Goal: Transaction & Acquisition: Book appointment/travel/reservation

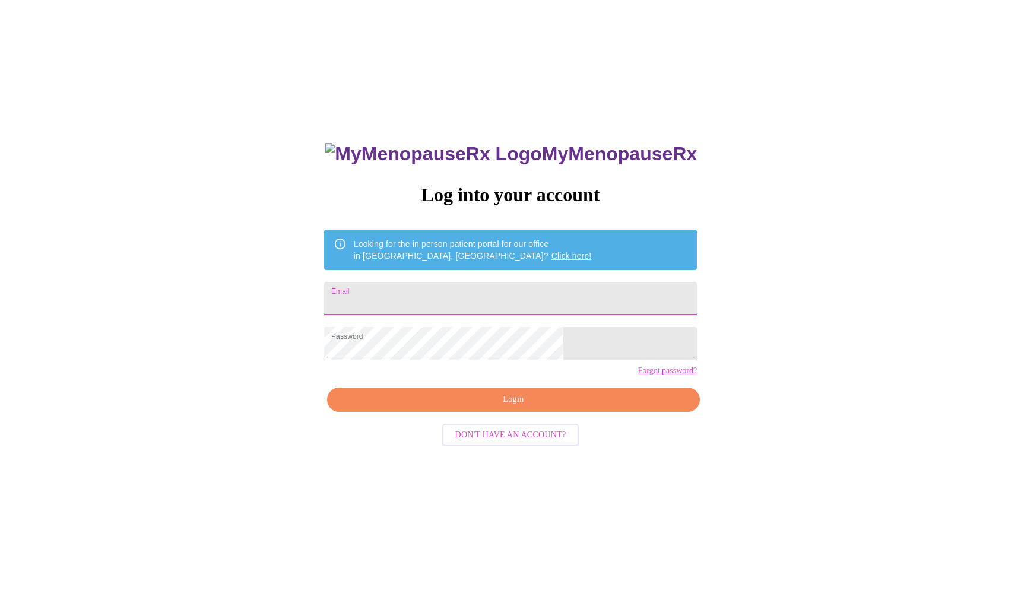
click at [430, 296] on input "Email" at bounding box center [510, 298] width 373 height 33
click at [509, 407] on span "Login" at bounding box center [514, 399] width 346 height 15
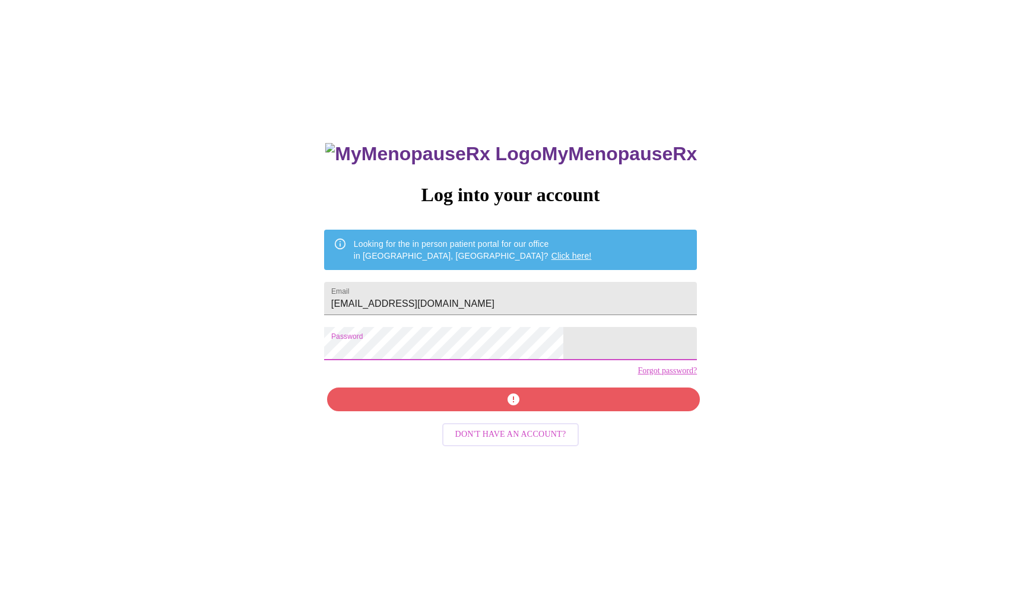
click at [331, 399] on div "MyMenopauseRx Log into your account Looking for the in person patient portal fo…" at bounding box center [511, 363] width 1012 height 717
click at [502, 418] on div "MyMenopauseRx Log into your account Looking for the in person patient portal fo…" at bounding box center [510, 422] width 397 height 597
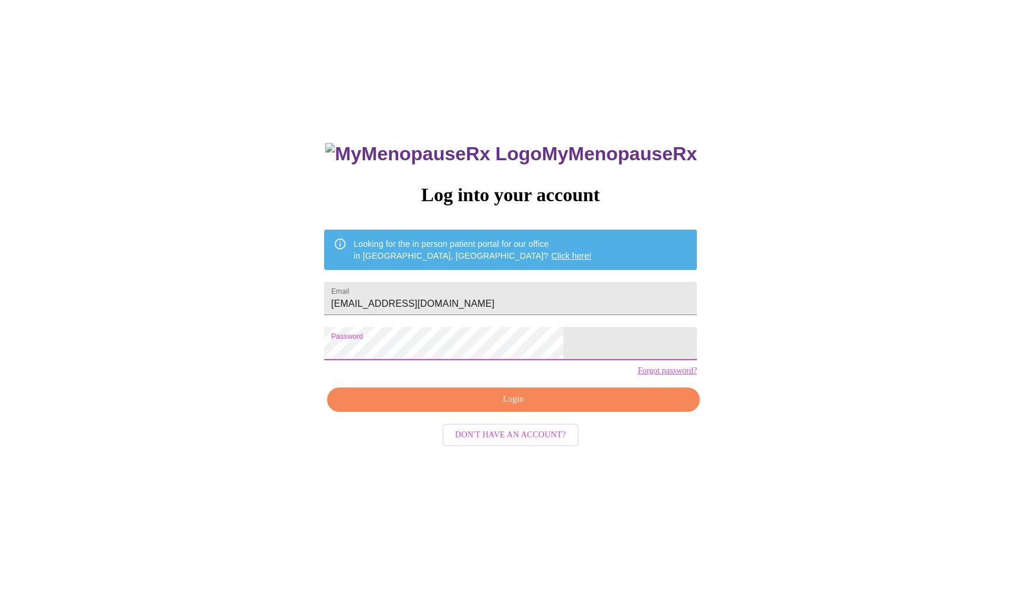
click at [506, 407] on span "Login" at bounding box center [514, 399] width 346 height 15
click at [434, 302] on input "neelypopa@gmail.com" at bounding box center [510, 298] width 373 height 33
drag, startPoint x: 419, startPoint y: 299, endPoint x: 440, endPoint y: 299, distance: 21.4
click at [440, 299] on input "neelypopa@gmail.com" at bounding box center [510, 298] width 373 height 33
type input "neelymedlock@gmail.com"
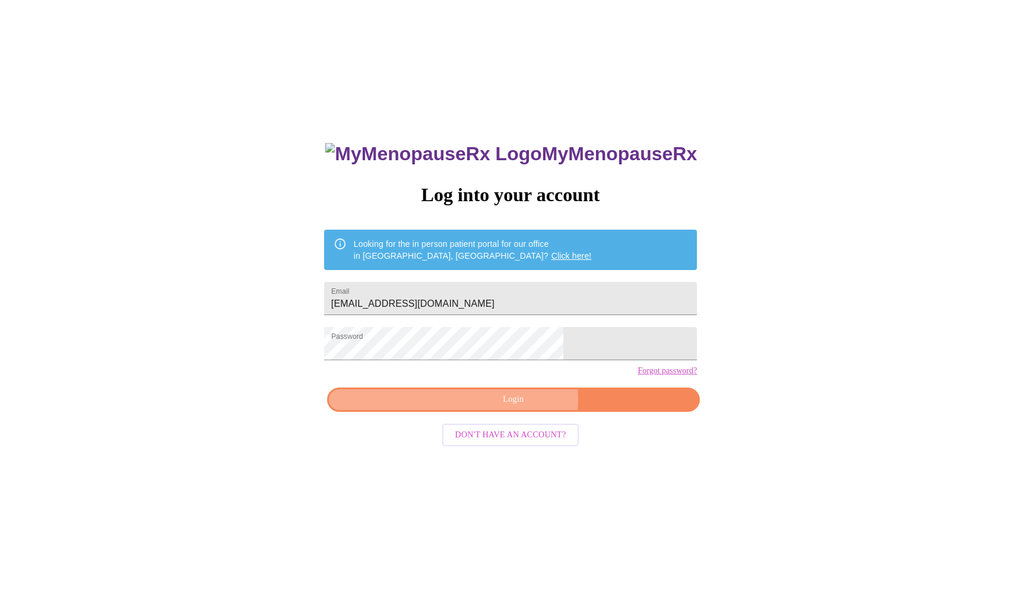
click at [519, 407] on span "Login" at bounding box center [514, 399] width 346 height 15
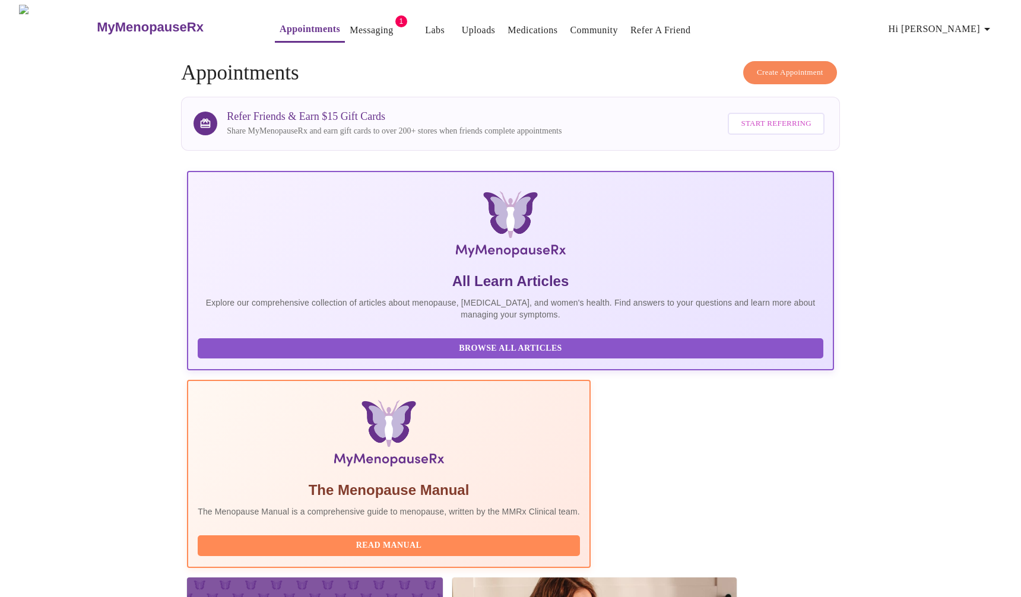
click at [350, 22] on link "Messaging" at bounding box center [371, 30] width 43 height 17
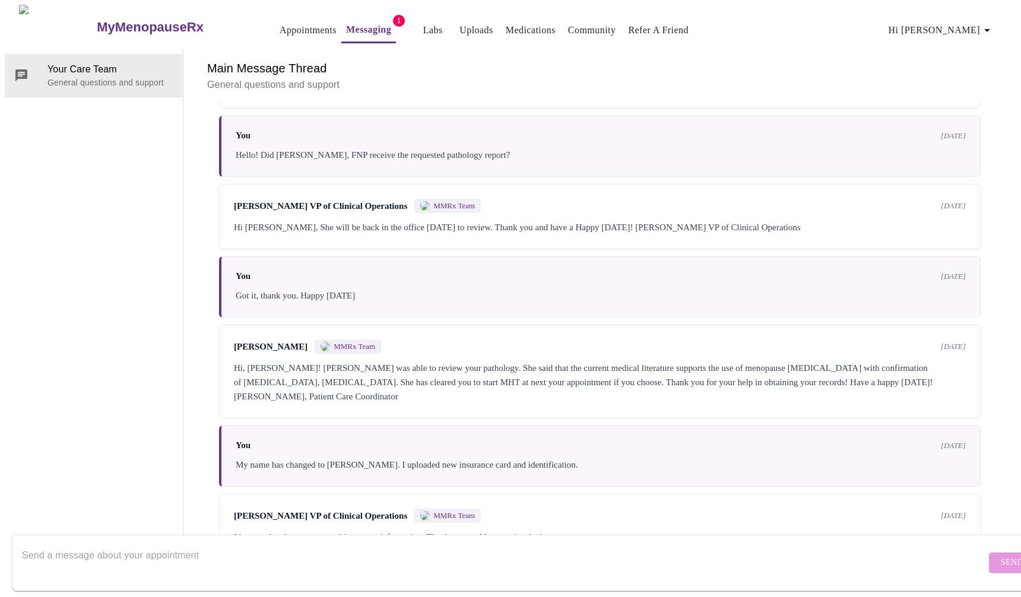
scroll to position [723, 0]
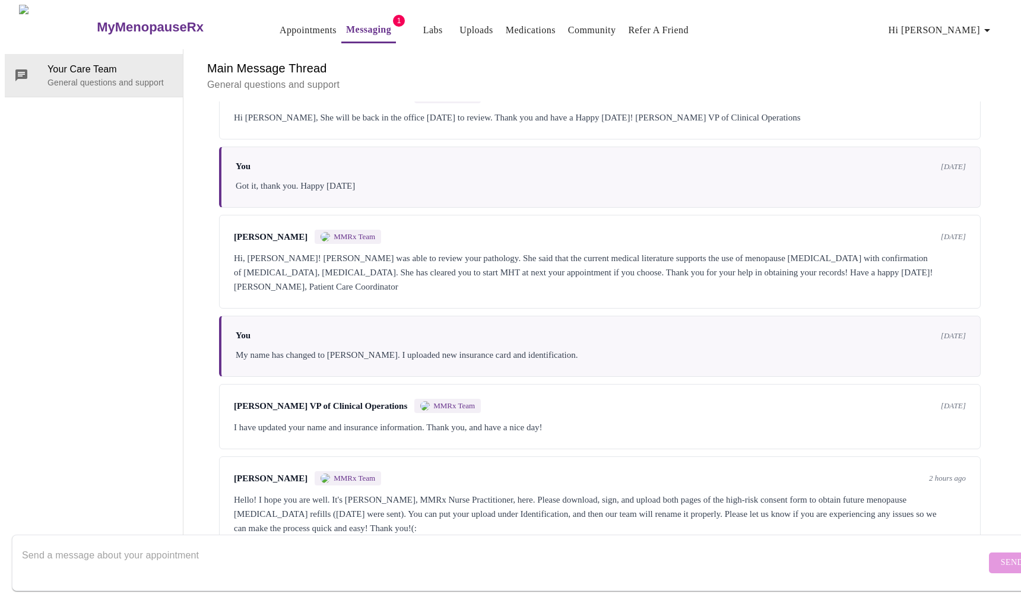
click at [735, 493] on div "Hello! I hope you are well. It's Jillian Montefusco, MMRx Nurse Practitioner, h…" at bounding box center [600, 514] width 732 height 43
click at [410, 457] on div "Jillian Montefusco MMRx Team 2 hours ago Hello! I hope you are well. It's Jilli…" at bounding box center [600, 504] width 762 height 94
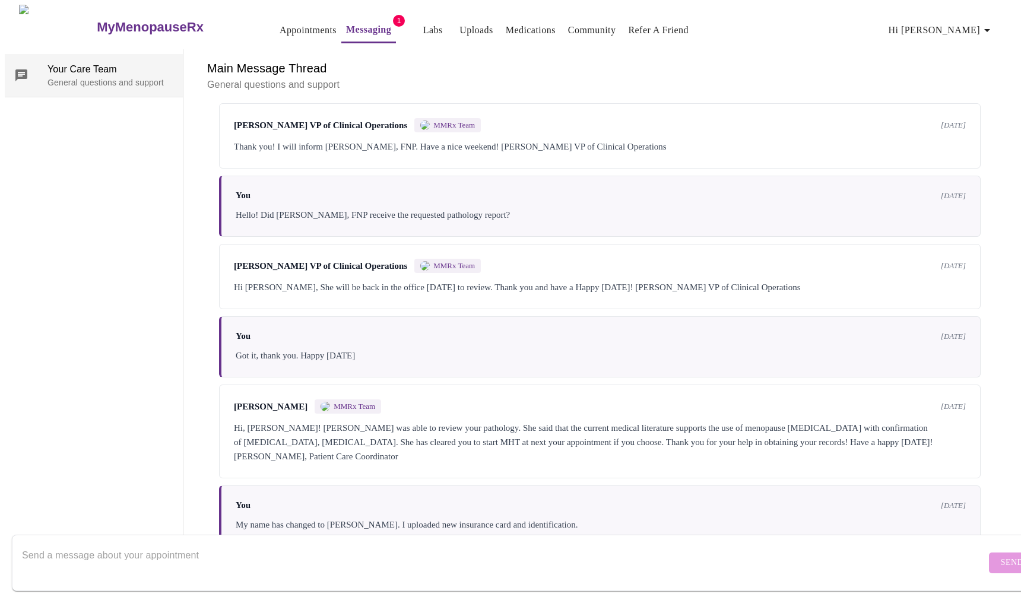
scroll to position [0, 0]
click at [351, 24] on link "Messaging" at bounding box center [368, 29] width 45 height 17
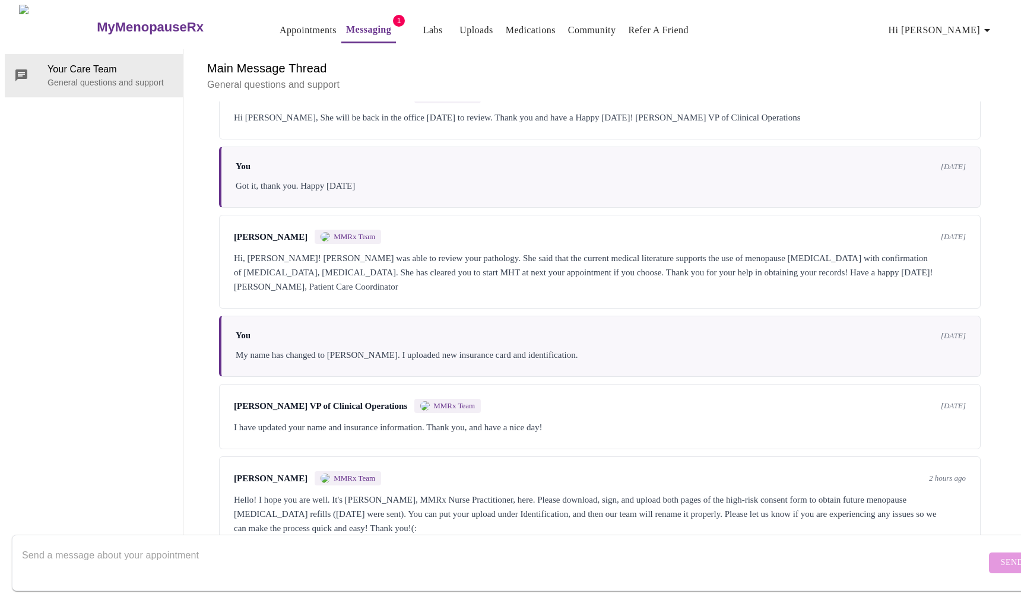
scroll to position [45, 0]
click at [322, 493] on div "Hello! I hope you are well. It's Jillian Montefusco, MMRx Nurse Practitioner, h…" at bounding box center [600, 514] width 732 height 43
click at [284, 457] on div "Jillian Montefusco MMRx Team 2 hours ago Hello! I hope you are well. It's Jilli…" at bounding box center [600, 504] width 762 height 94
click at [352, 471] on div "MMRx Team" at bounding box center [348, 478] width 66 height 14
click at [341, 493] on div "Hello! I hope you are well. It's Jillian Montefusco, MMRx Nurse Practitioner, h…" at bounding box center [600, 514] width 732 height 43
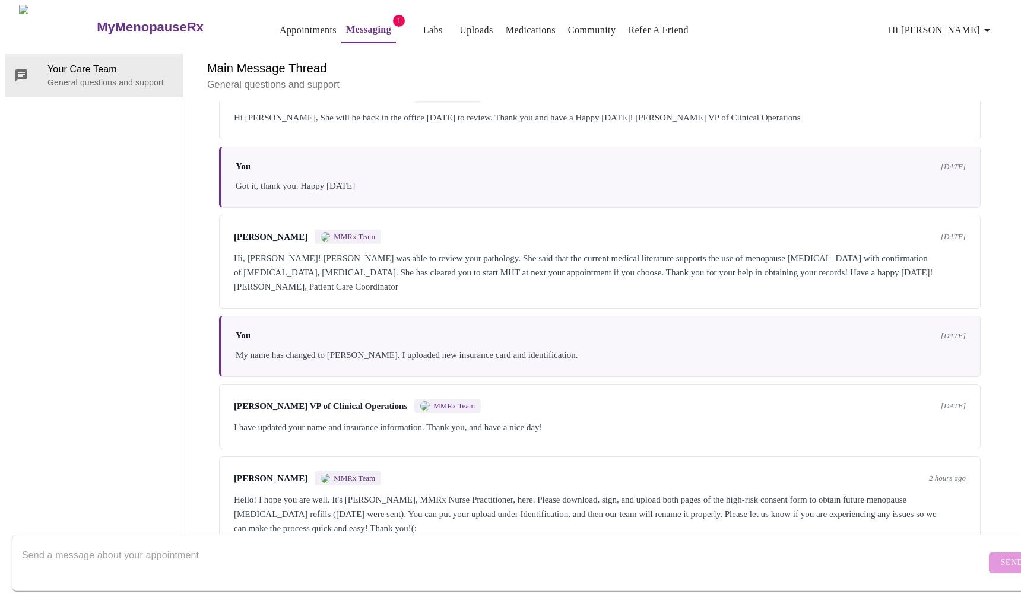
scroll to position [0, 0]
click at [280, 23] on link "Appointments" at bounding box center [308, 30] width 57 height 17
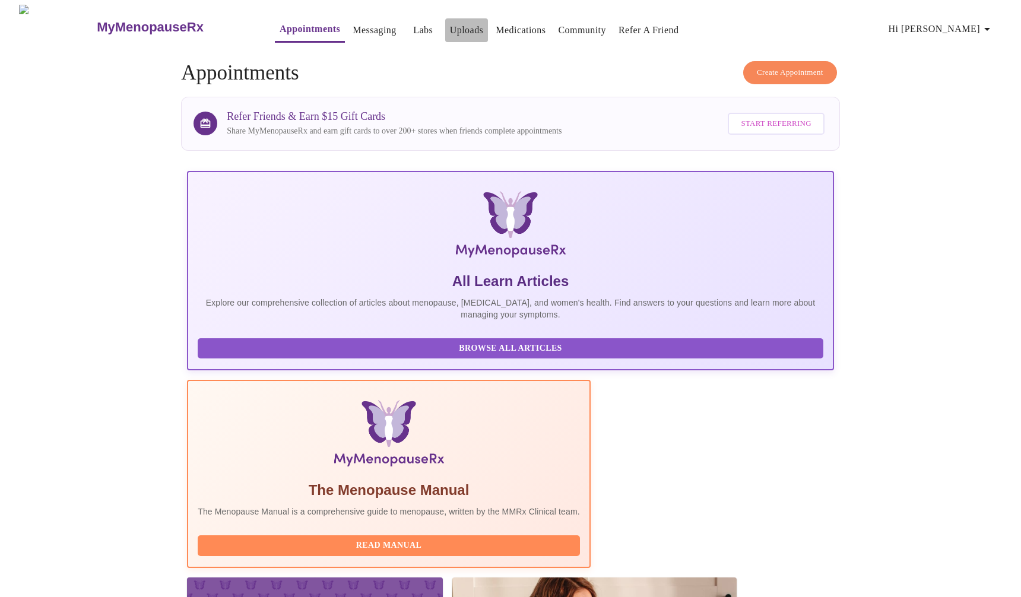
click at [450, 24] on link "Uploads" at bounding box center [467, 30] width 34 height 17
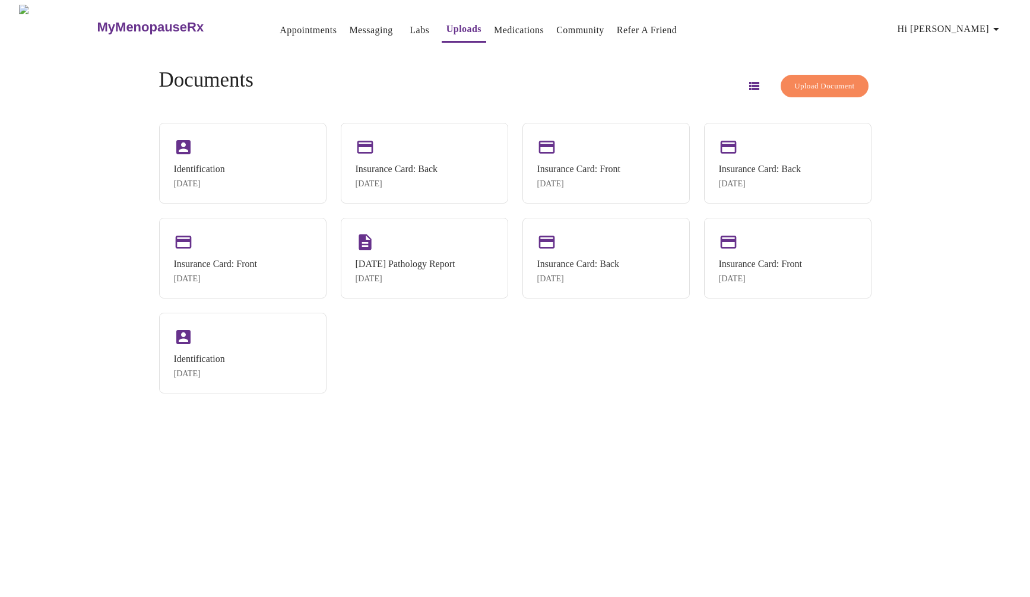
click at [410, 22] on link "Labs" at bounding box center [420, 30] width 20 height 17
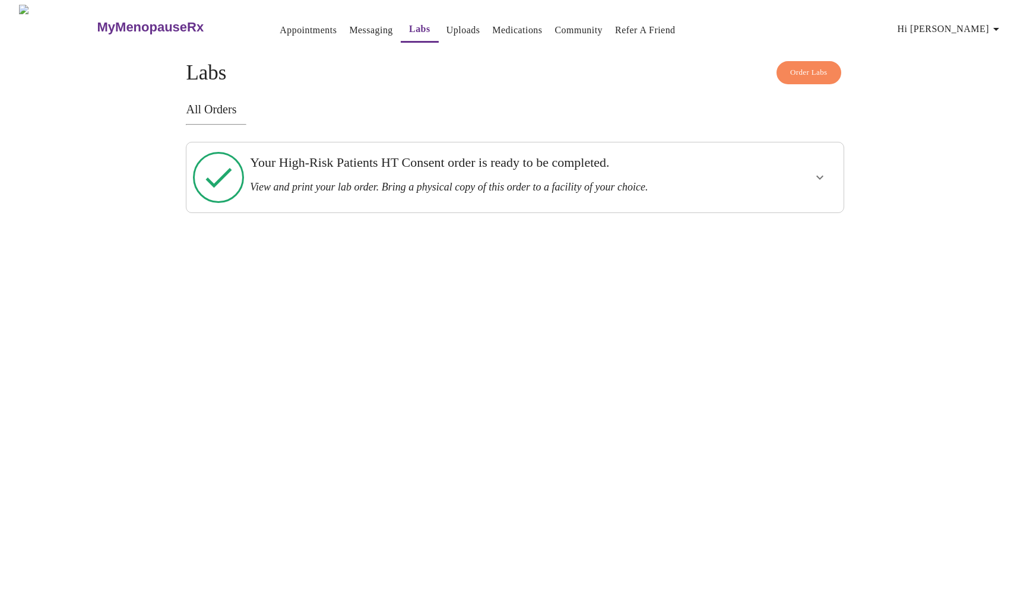
click at [349, 26] on link "Messaging" at bounding box center [370, 30] width 43 height 17
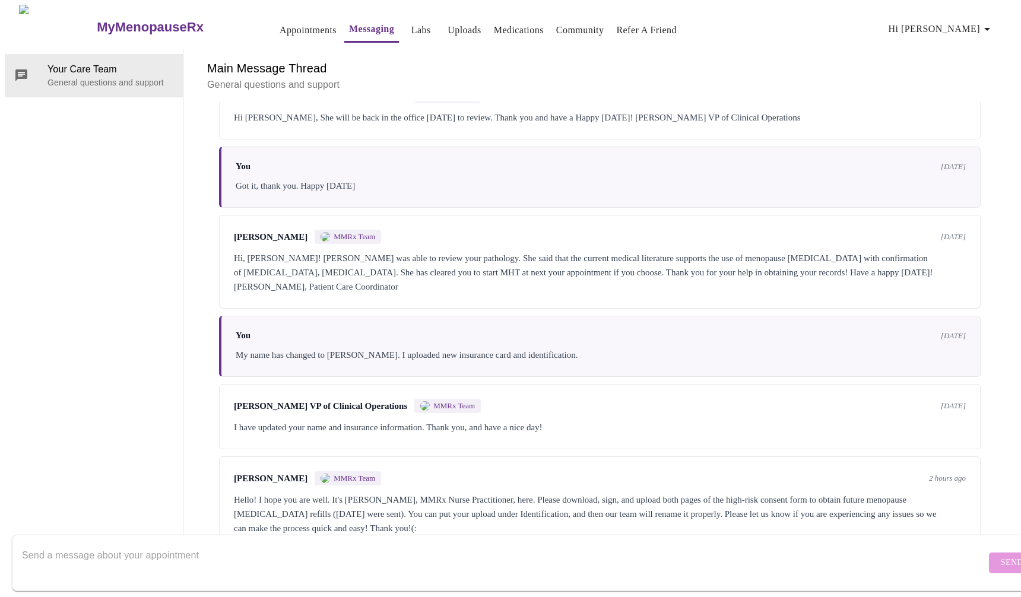
scroll to position [723, 0]
click at [340, 540] on div at bounding box center [504, 563] width 964 height 46
click at [104, 545] on textarea "Send a message about your appointment" at bounding box center [504, 563] width 964 height 38
type textarea "I don't see an attachment."
click at [989, 553] on button "Send" at bounding box center [1012, 563] width 46 height 21
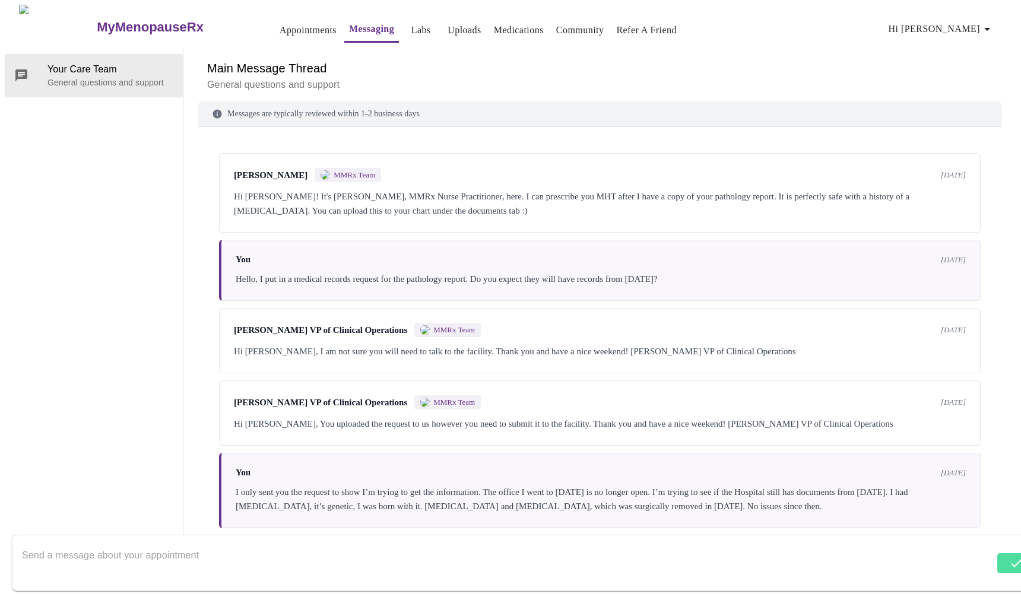
scroll to position [0, 0]
click at [280, 22] on link "Appointments" at bounding box center [308, 30] width 57 height 17
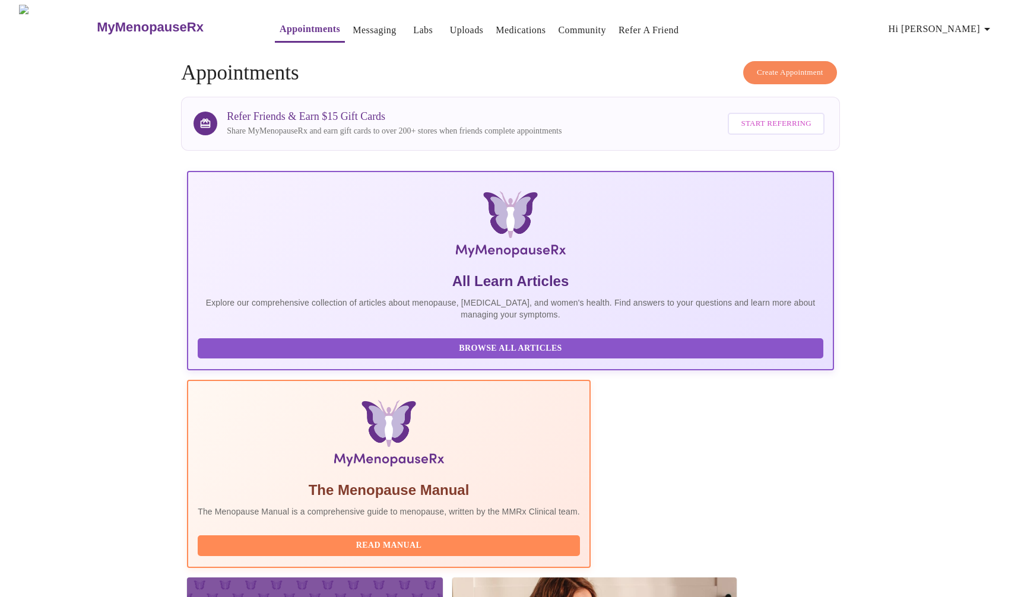
click at [790, 66] on span "Create Appointment" at bounding box center [790, 73] width 66 height 14
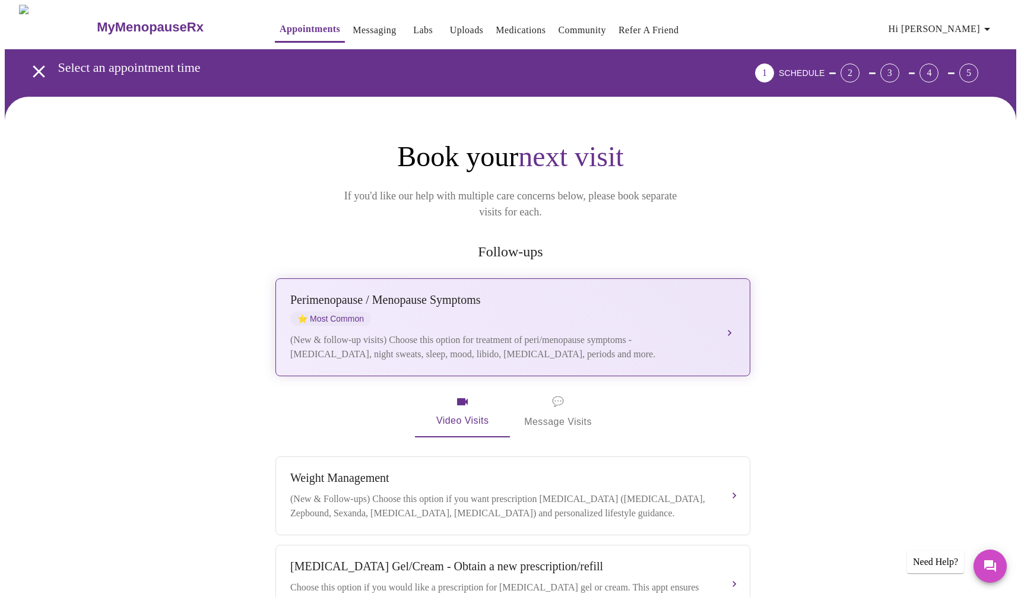
click at [622, 302] on div "Perimenopause / Menopause Symptoms ⭐ Most Common" at bounding box center [501, 309] width 422 height 33
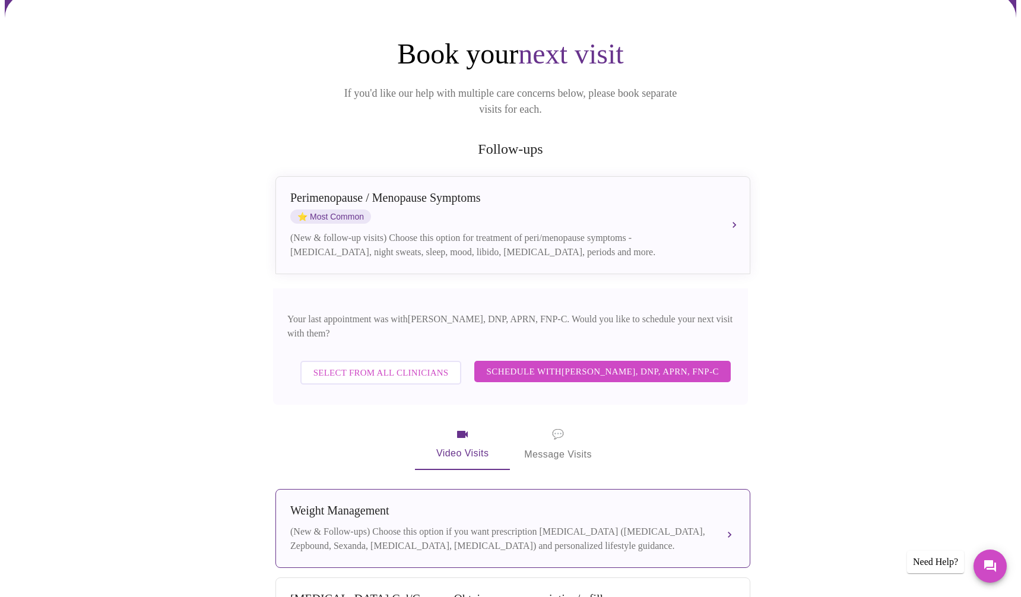
scroll to position [163, 0]
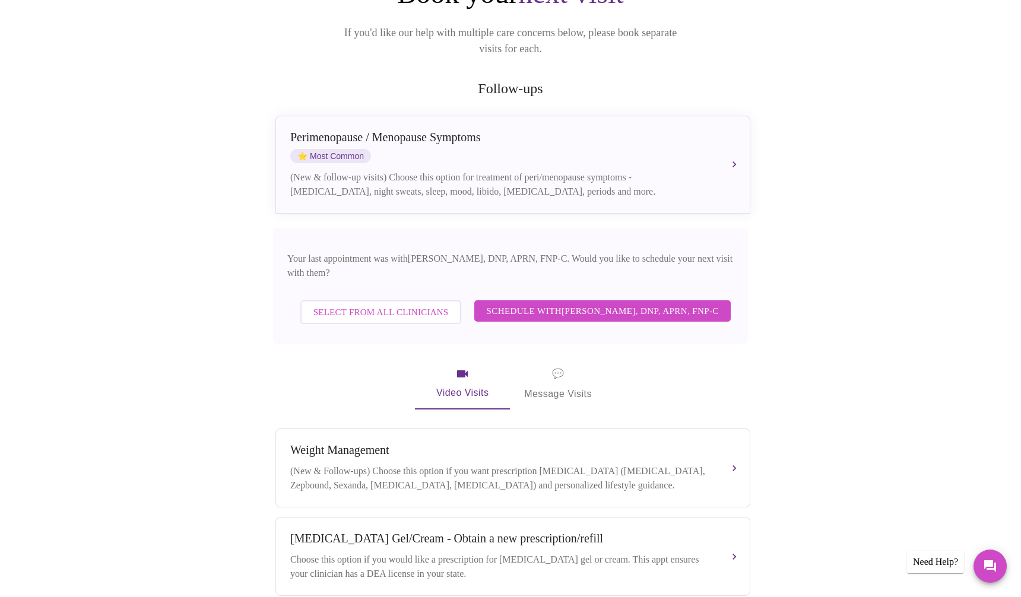
click at [671, 303] on span "Schedule with Jillian Montefusco, DNP, APRN, FNP-C" at bounding box center [602, 310] width 233 height 15
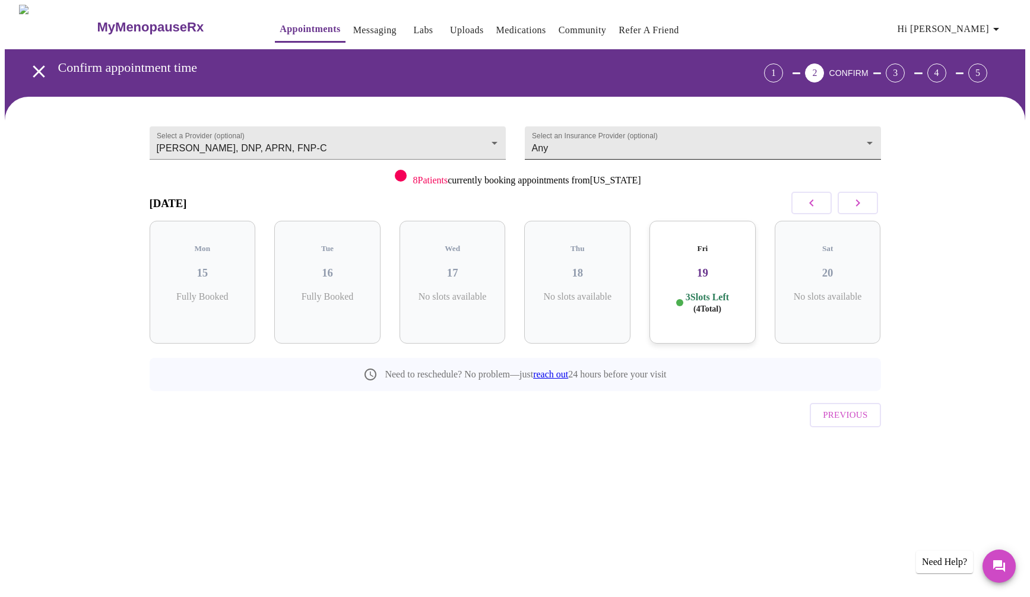
click at [633, 137] on body "MyMenopauseRx Appointments Messaging Labs Uploads Medications Community Refer a…" at bounding box center [515, 246] width 1021 height 482
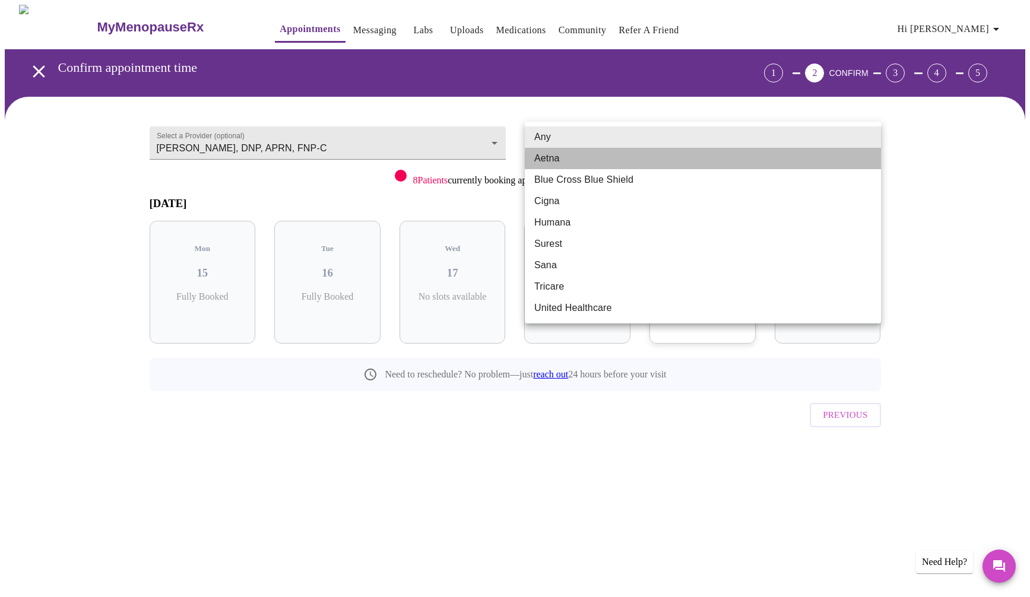
click at [601, 155] on li "Aetna" at bounding box center [703, 158] width 356 height 21
type input "Aetna"
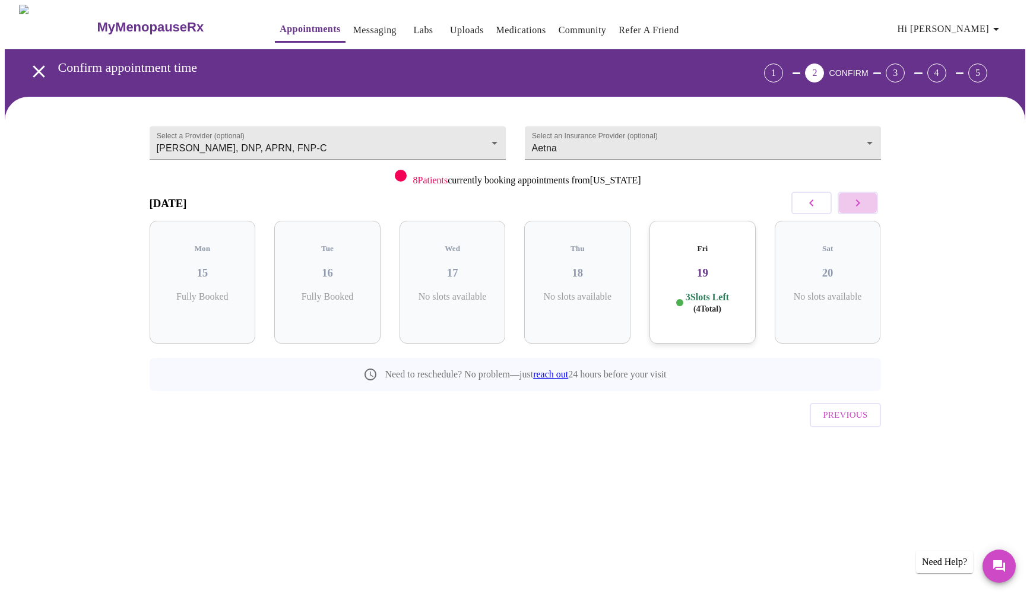
click at [874, 202] on button "button" at bounding box center [858, 203] width 40 height 23
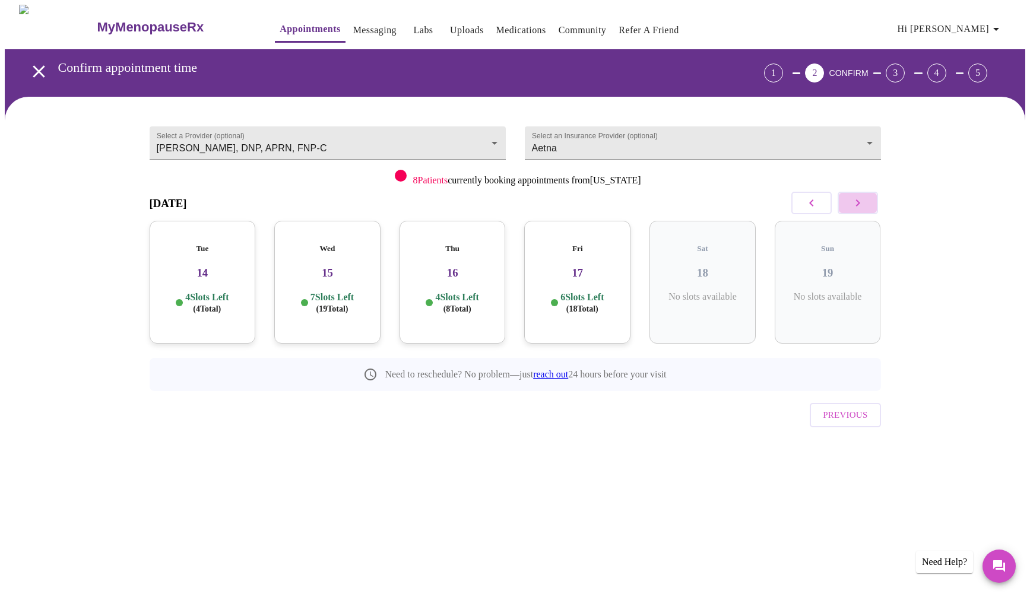
click at [874, 202] on button "button" at bounding box center [858, 203] width 40 height 23
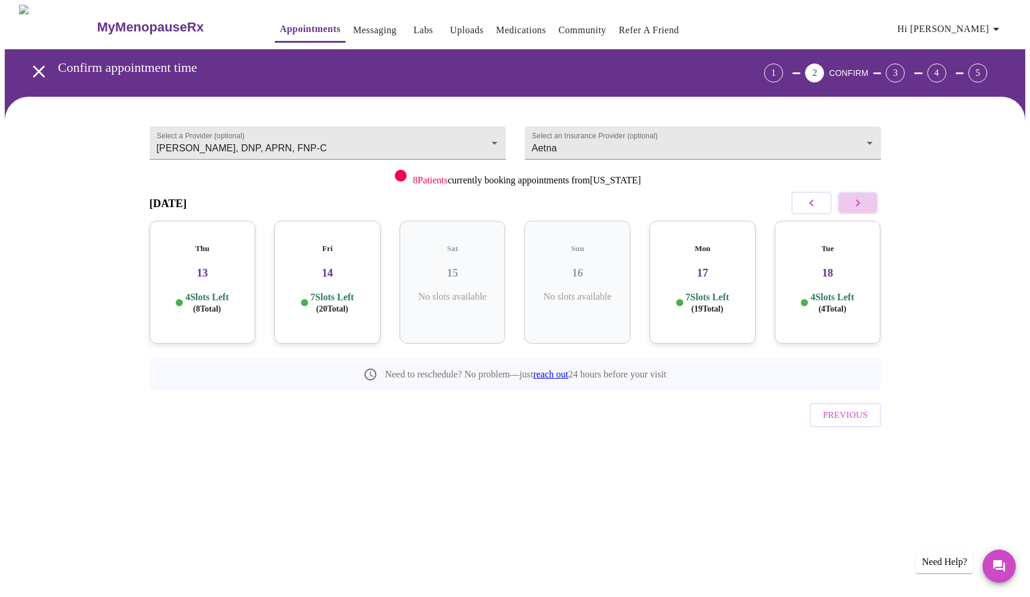
click at [859, 205] on icon "button" at bounding box center [858, 203] width 14 height 14
click at [861, 204] on icon "button" at bounding box center [858, 203] width 14 height 14
click at [804, 197] on icon "button" at bounding box center [811, 203] width 14 height 14
click at [851, 292] on p "7 Slots Left ( 20 Total)" at bounding box center [831, 303] width 43 height 23
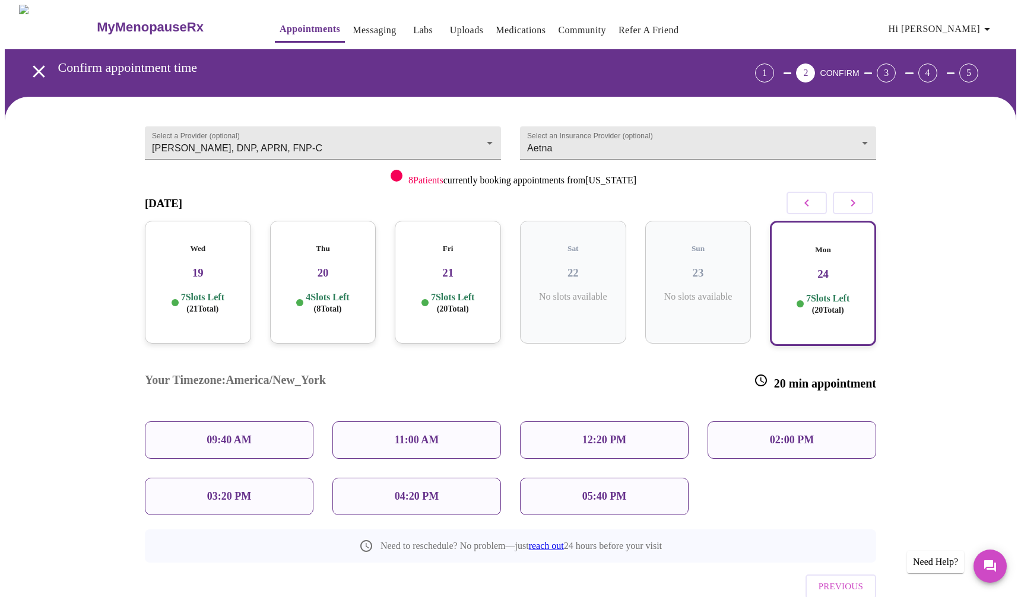
click at [439, 490] on p "04:20 PM" at bounding box center [417, 496] width 44 height 12
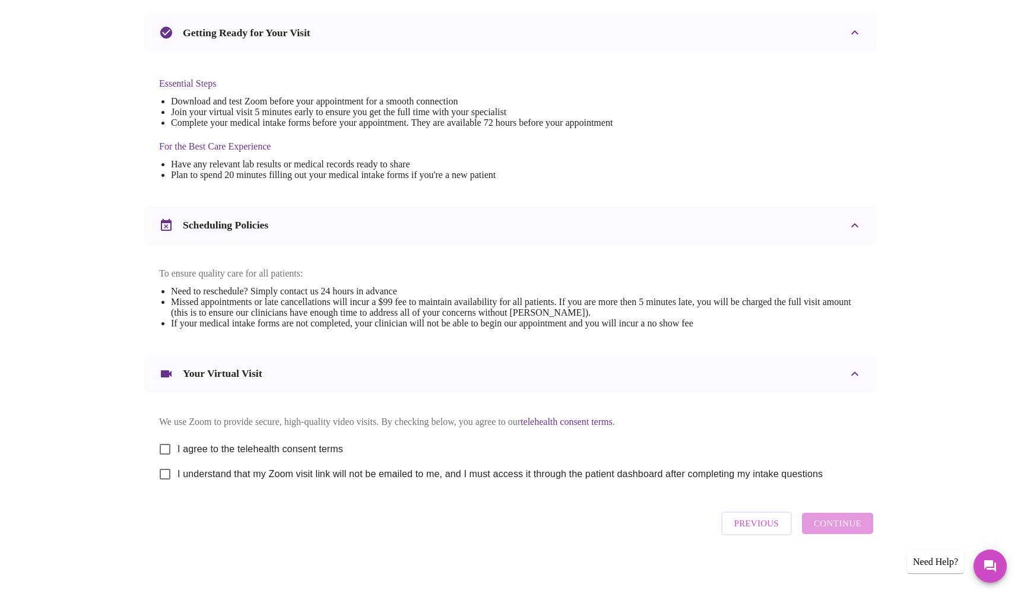
scroll to position [263, 0]
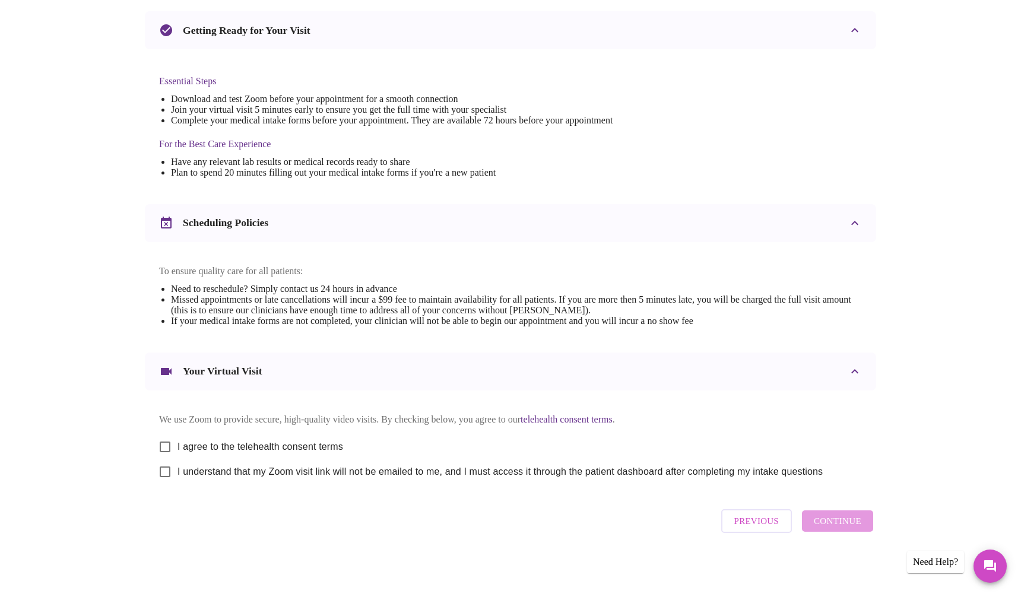
click at [166, 442] on input "I agree to the telehealth consent terms" at bounding box center [165, 447] width 25 height 25
checkbox input "true"
click at [166, 472] on input "I understand that my Zoom visit link will not be emailed to me, and I must acce…" at bounding box center [165, 472] width 25 height 25
checkbox input "true"
click at [855, 525] on span "Continue" at bounding box center [837, 521] width 47 height 15
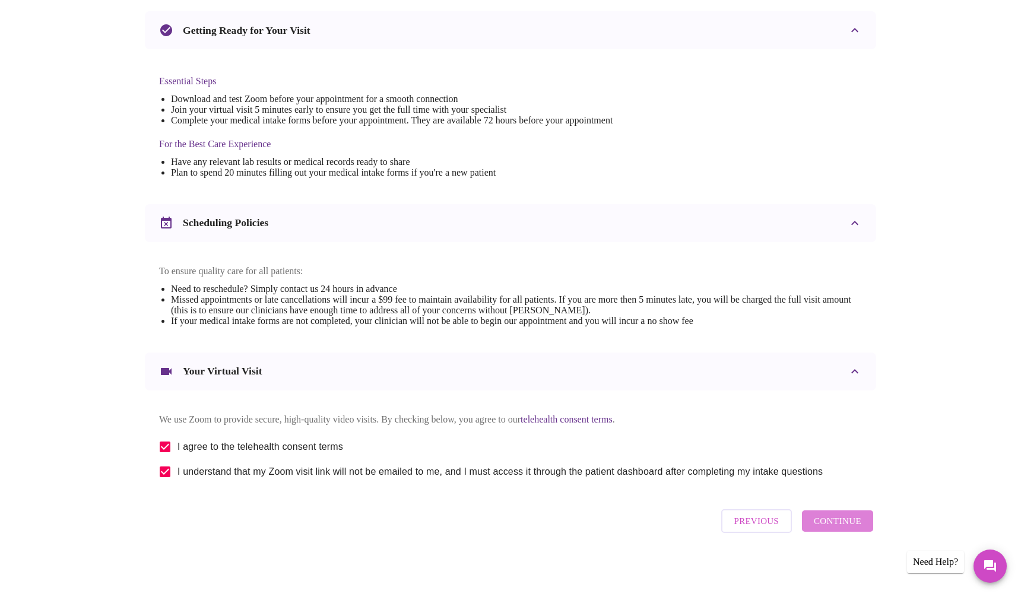
scroll to position [0, 0]
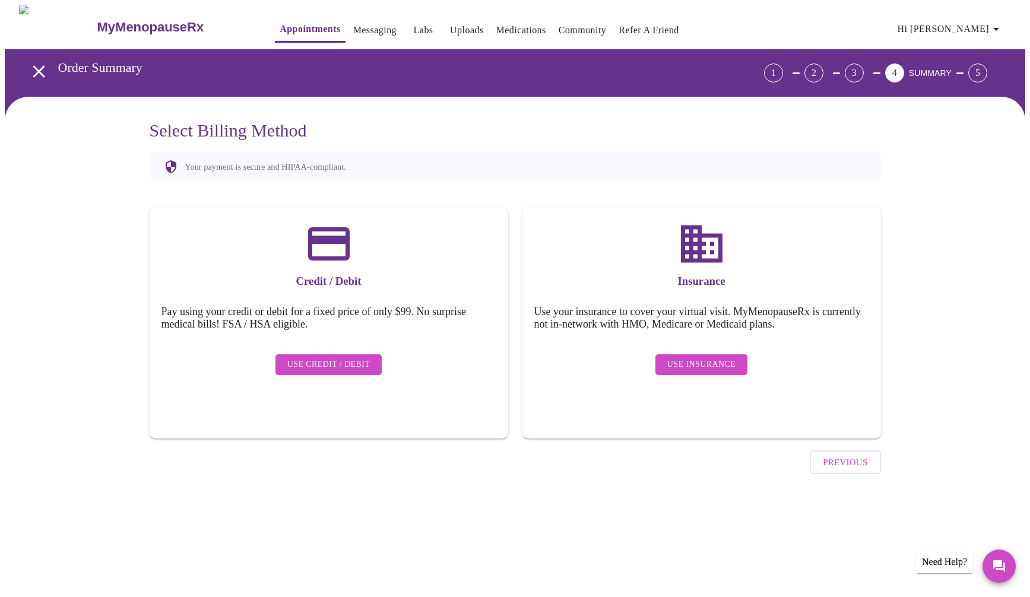
click at [681, 357] on span "Use Insurance" at bounding box center [701, 364] width 68 height 15
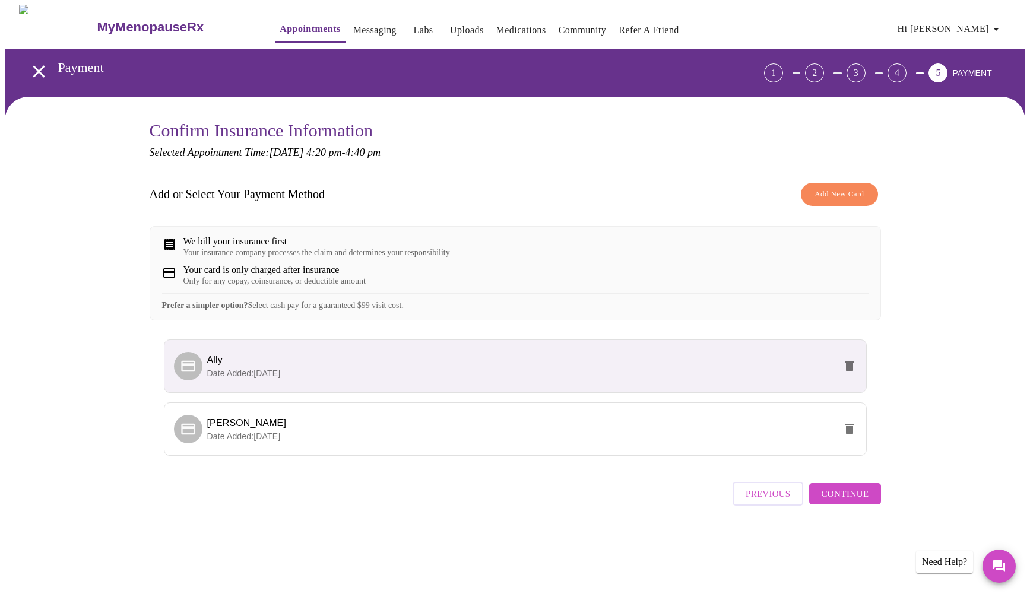
click at [858, 502] on span "Continue" at bounding box center [844, 493] width 47 height 15
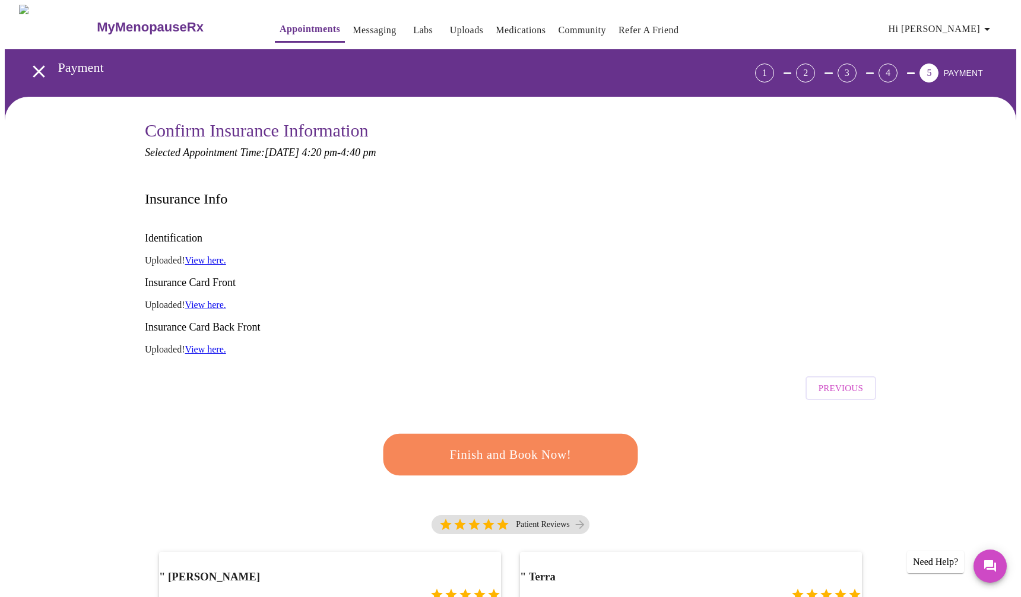
click at [510, 444] on span "Finish and Book Now!" at bounding box center [511, 455] width 220 height 22
